Goal: Task Accomplishment & Management: Manage account settings

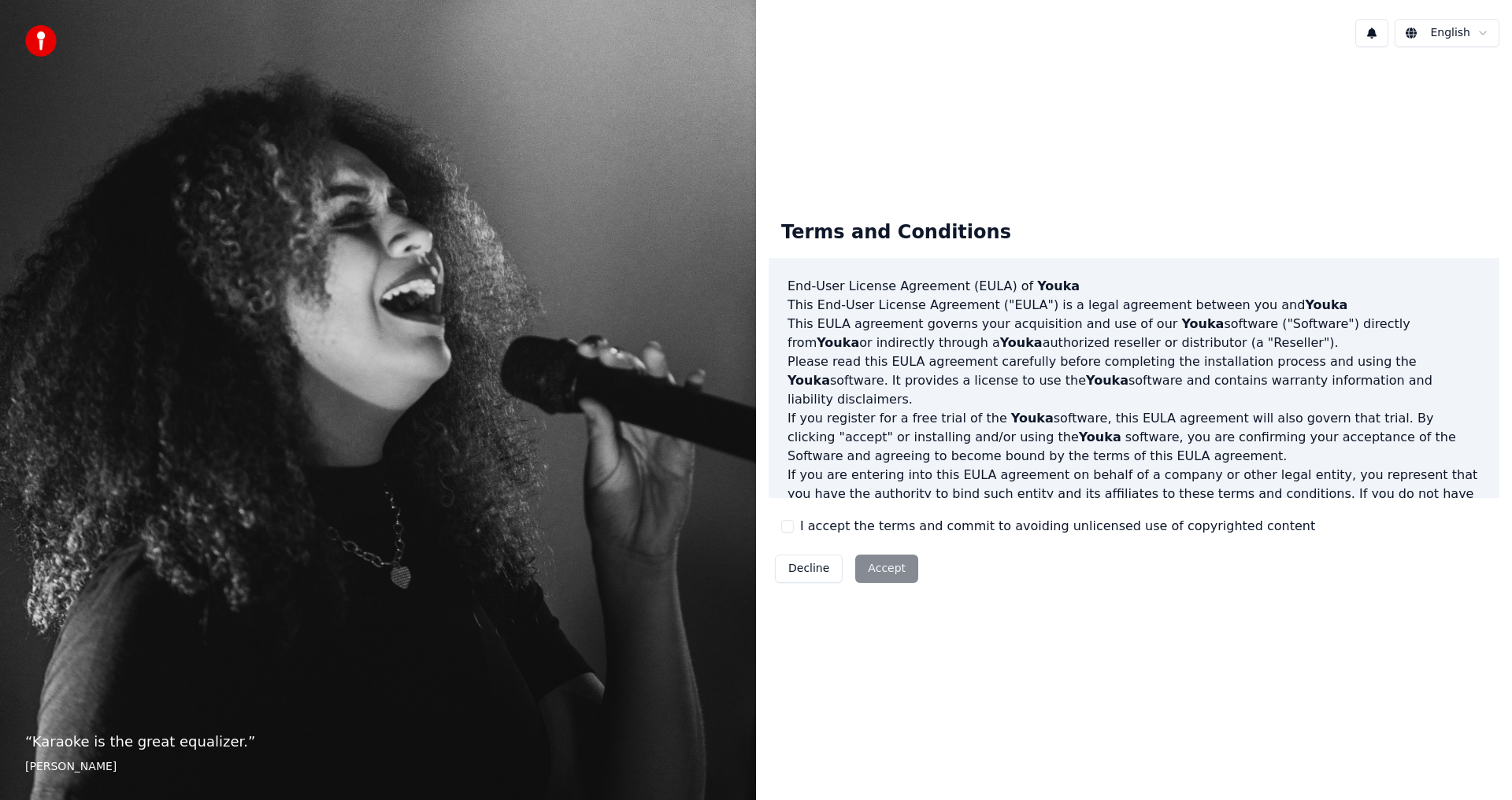
click at [808, 520] on label "I accept the terms and commit to avoiding unlicensed use of copyrighted content" at bounding box center [1057, 527] width 515 height 19
click at [794, 520] on button "I accept the terms and commit to avoiding unlicensed use of copyrighted content" at bounding box center [788, 527] width 13 height 13
click at [857, 565] on button "Accept" at bounding box center [886, 569] width 63 height 28
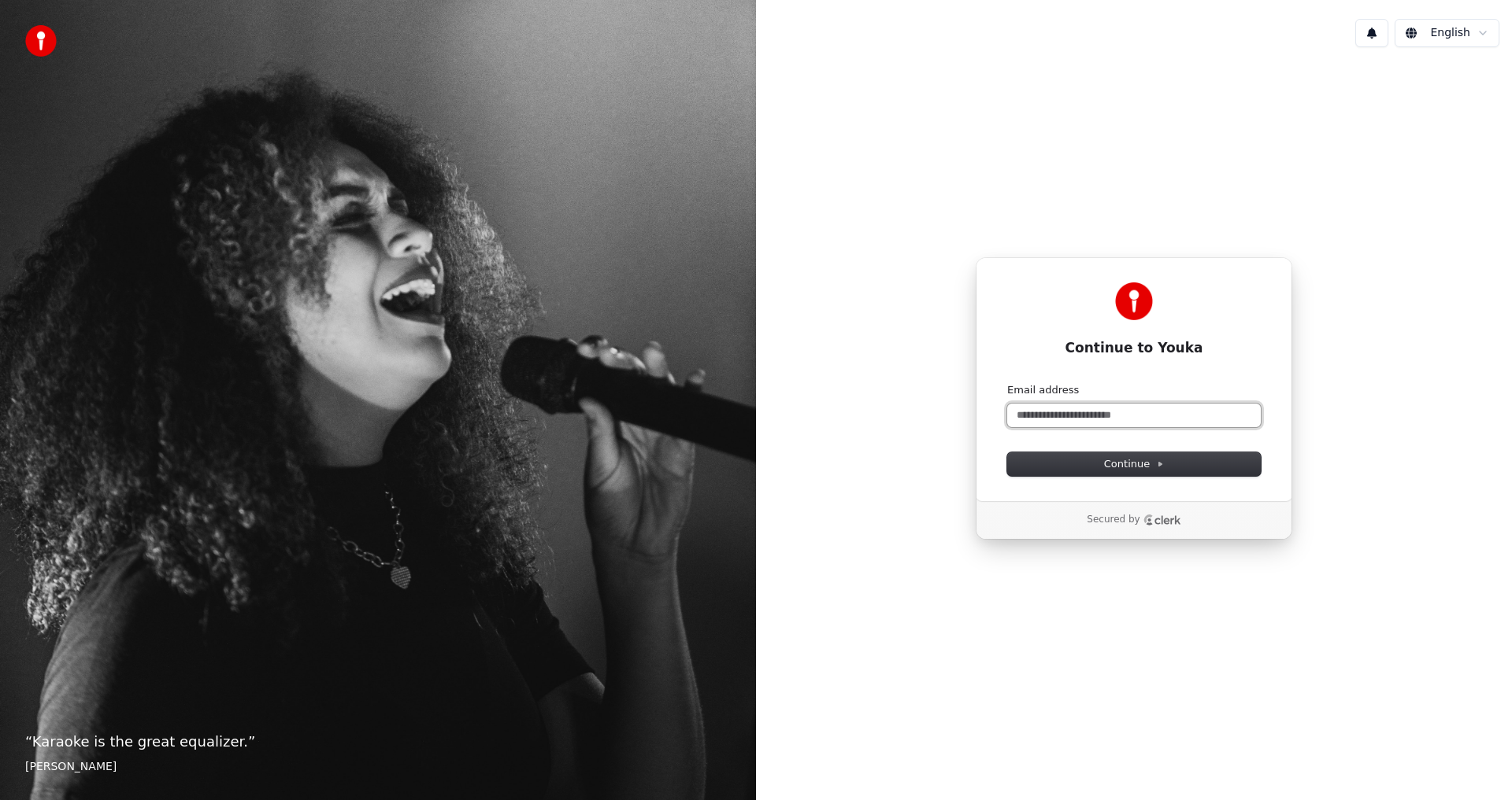
click at [1112, 417] on input "Email address" at bounding box center [1133, 416] width 253 height 24
click at [1128, 427] on input "Email address" at bounding box center [1133, 416] width 253 height 24
click at [1007, 383] on button "submit" at bounding box center [1007, 383] width 0 height 0
type input "**********"
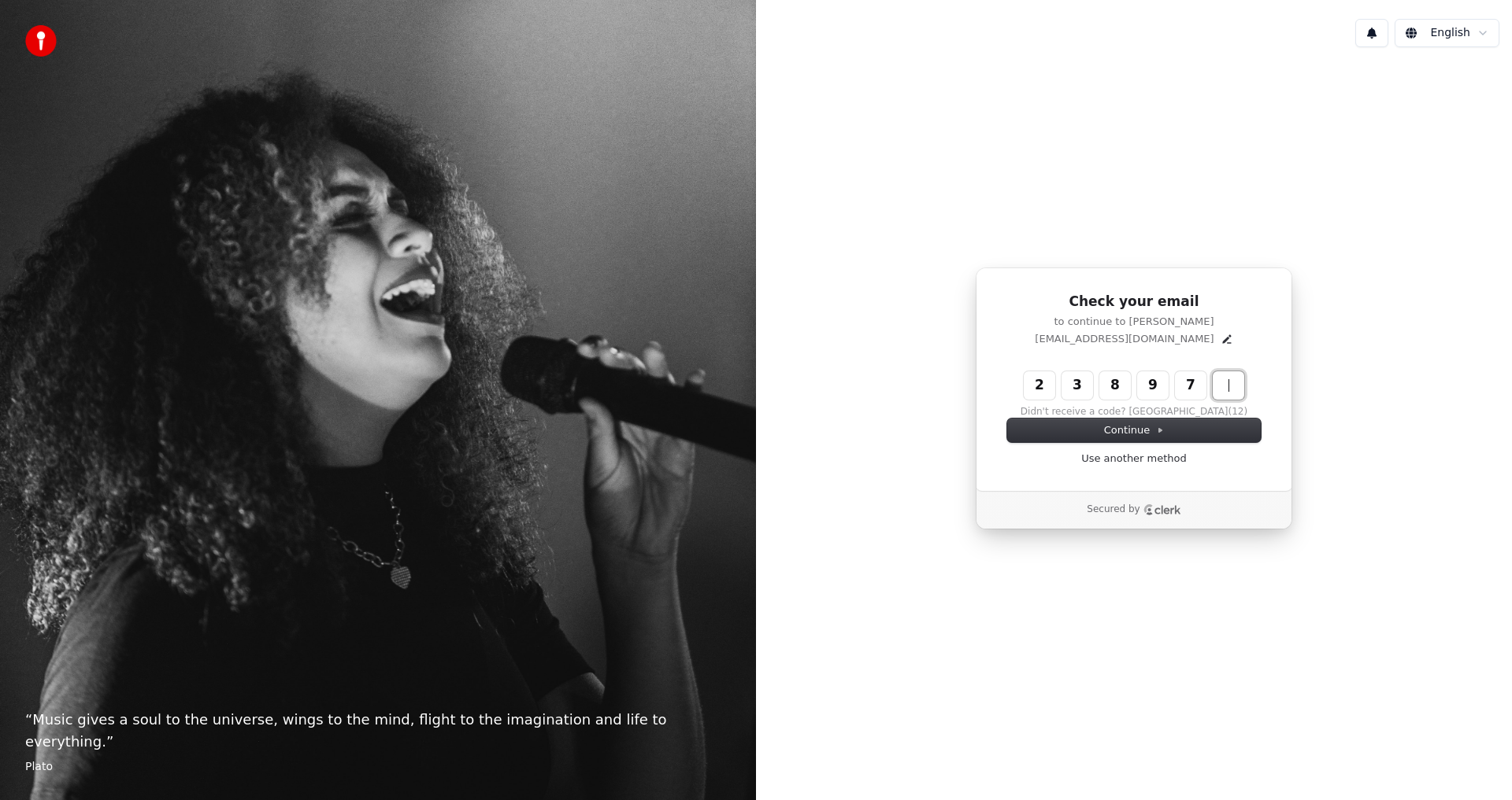
type input "******"
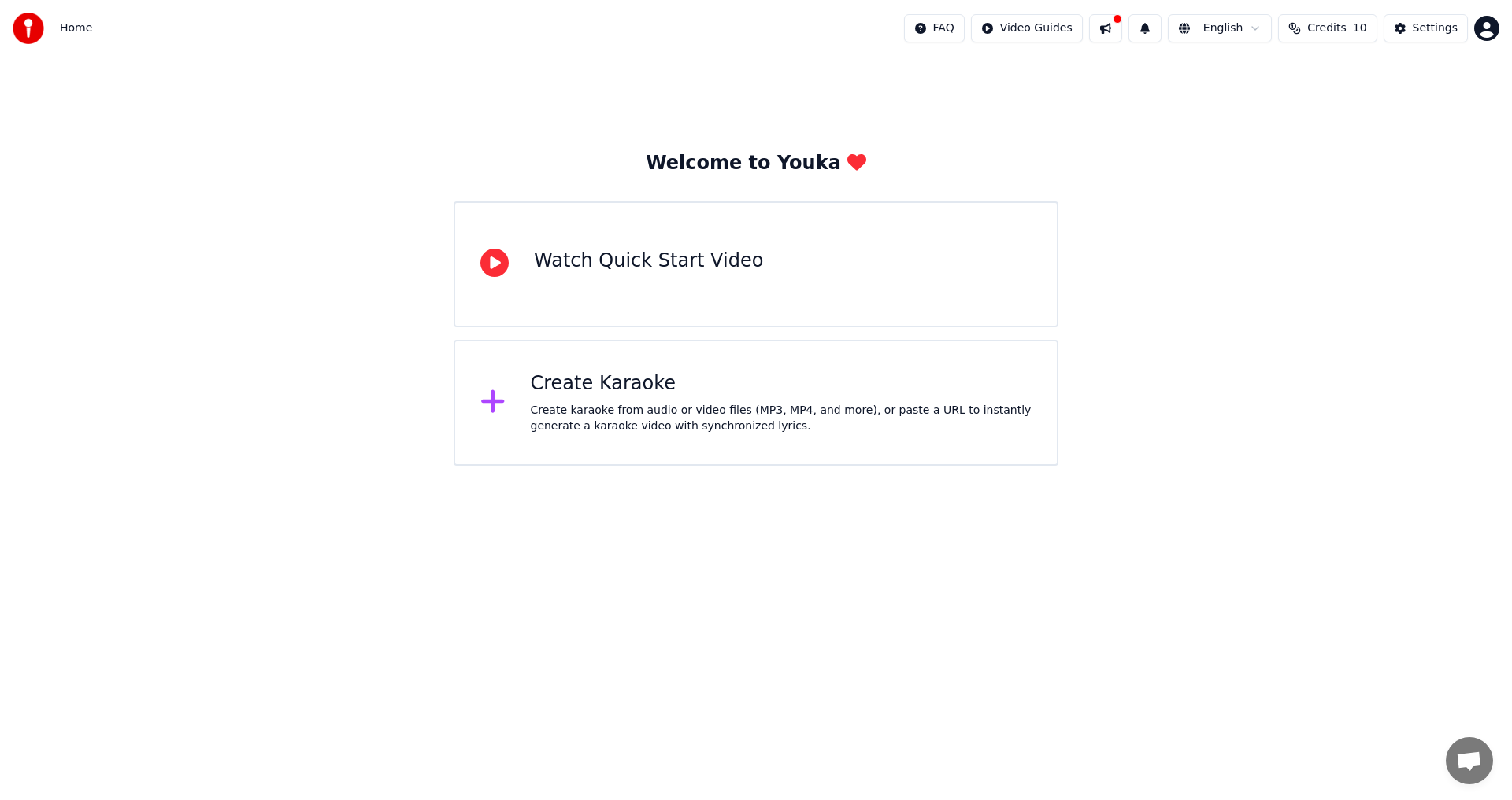
click at [1341, 23] on span "Credits" at bounding box center [1326, 27] width 38 height 16
click at [1392, 105] on td "31" at bounding box center [1392, 104] width 106 height 28
click at [1356, 139] on button "Refresh" at bounding box center [1335, 145] width 81 height 28
click at [863, 33] on div "Home FAQ Video Guides English Credits 10 Settings" at bounding box center [756, 28] width 1512 height 57
